Goal: Check status: Check status

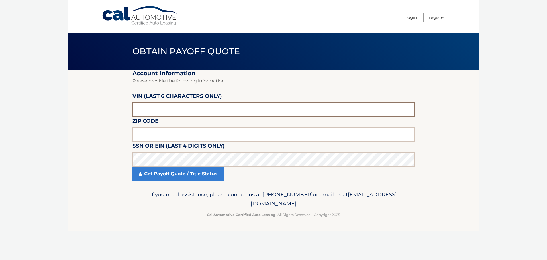
click at [174, 107] on input "text" at bounding box center [273, 109] width 282 height 14
drag, startPoint x: 174, startPoint y: 107, endPoint x: 106, endPoint y: 107, distance: 68.1
click at [111, 107] on section "Account Information Please provide the following information. [PERSON_NAME] (la…" at bounding box center [273, 129] width 410 height 118
type input "189897"
click at [146, 131] on input "text" at bounding box center [273, 134] width 282 height 14
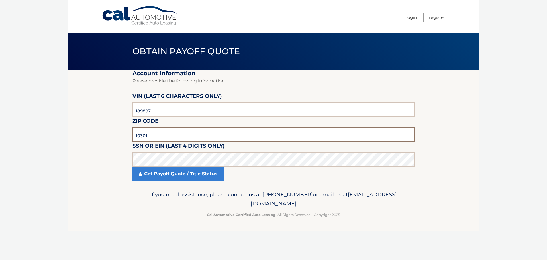
type input "10301"
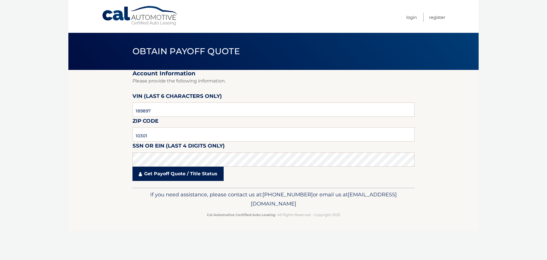
click at [139, 177] on link "Get Payoff Quote / Title Status" at bounding box center [177, 173] width 91 height 14
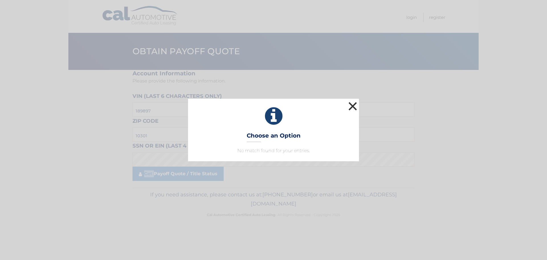
click at [354, 107] on button "×" at bounding box center [352, 105] width 11 height 11
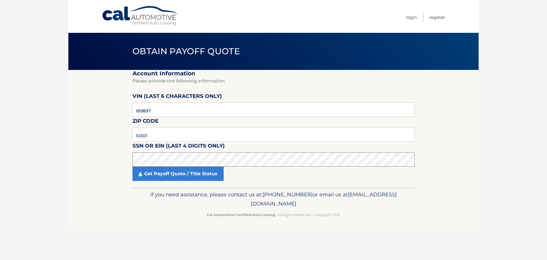
click at [93, 156] on section "Account Information Please provide the following information. [PERSON_NAME] (la…" at bounding box center [273, 129] width 410 height 118
click at [82, 171] on section "Account Information Please provide the following information. [PERSON_NAME] (la…" at bounding box center [273, 129] width 410 height 118
click at [119, 159] on section "Account Information Please provide the following information. [PERSON_NAME] (la…" at bounding box center [273, 129] width 410 height 118
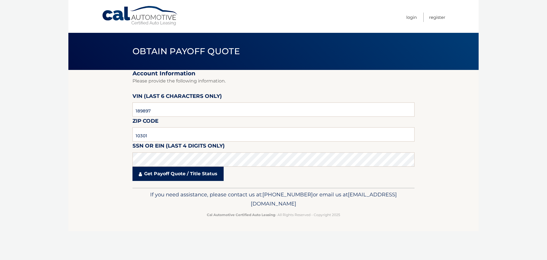
click at [176, 171] on link "Get Payoff Quote / Title Status" at bounding box center [177, 173] width 91 height 14
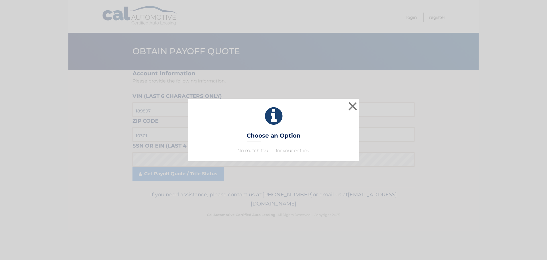
click at [279, 151] on p "No match found for your entries." at bounding box center [273, 150] width 157 height 7
click at [352, 108] on button "×" at bounding box center [352, 105] width 11 height 11
